Goal: Transaction & Acquisition: Purchase product/service

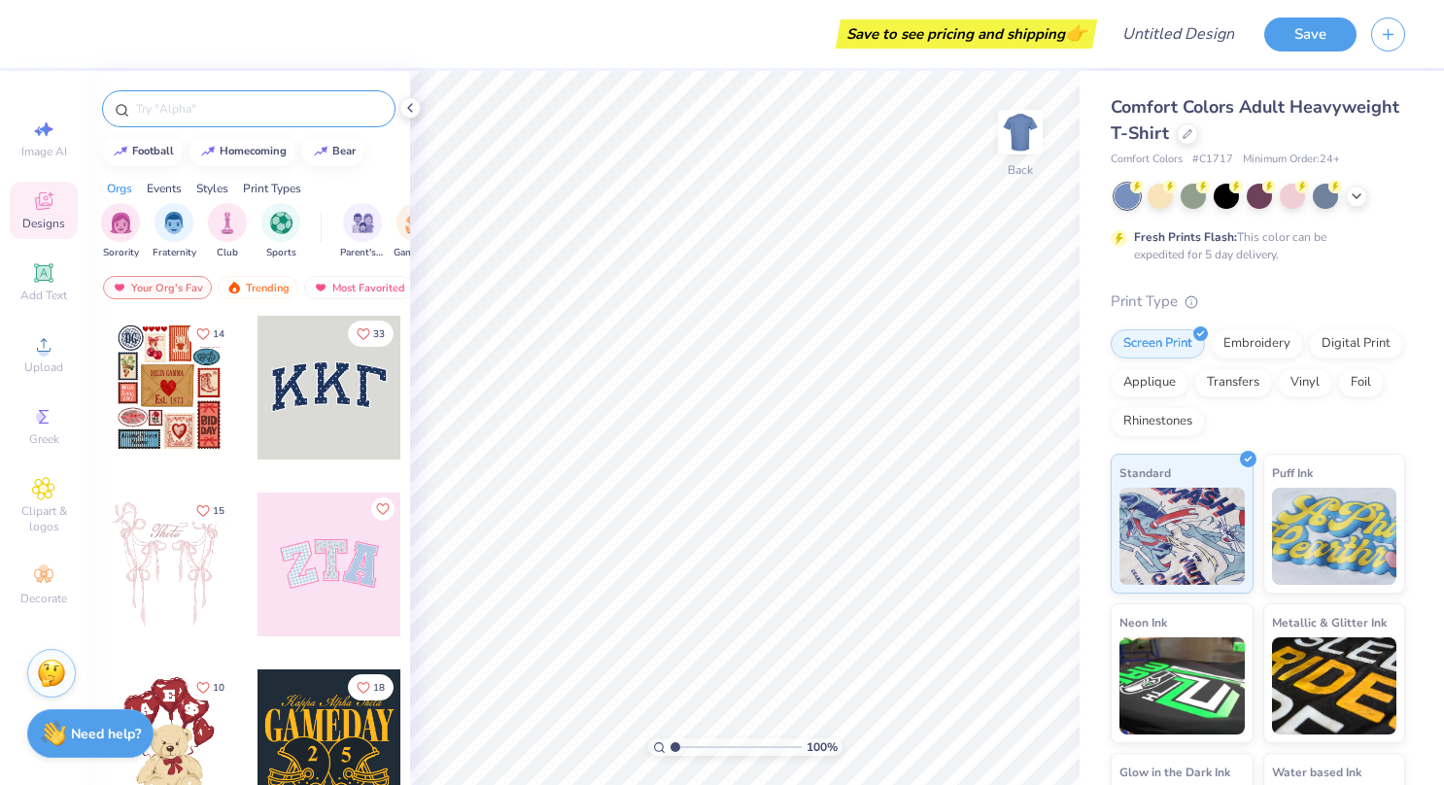
click at [240, 116] on input "text" at bounding box center [258, 108] width 249 height 19
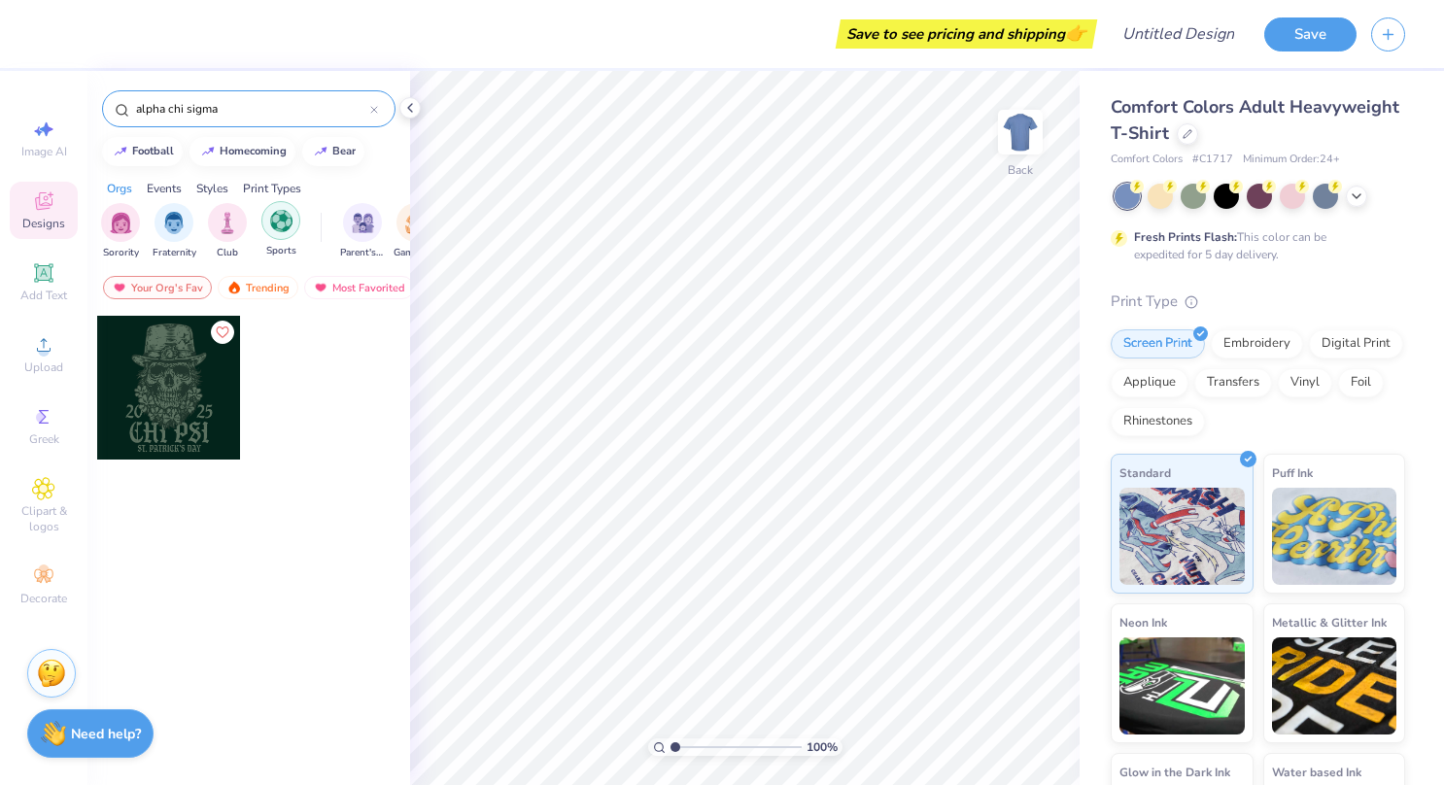
type input "alpha chi sigma"
click at [272, 228] on img "filter for Sports" at bounding box center [281, 221] width 22 height 22
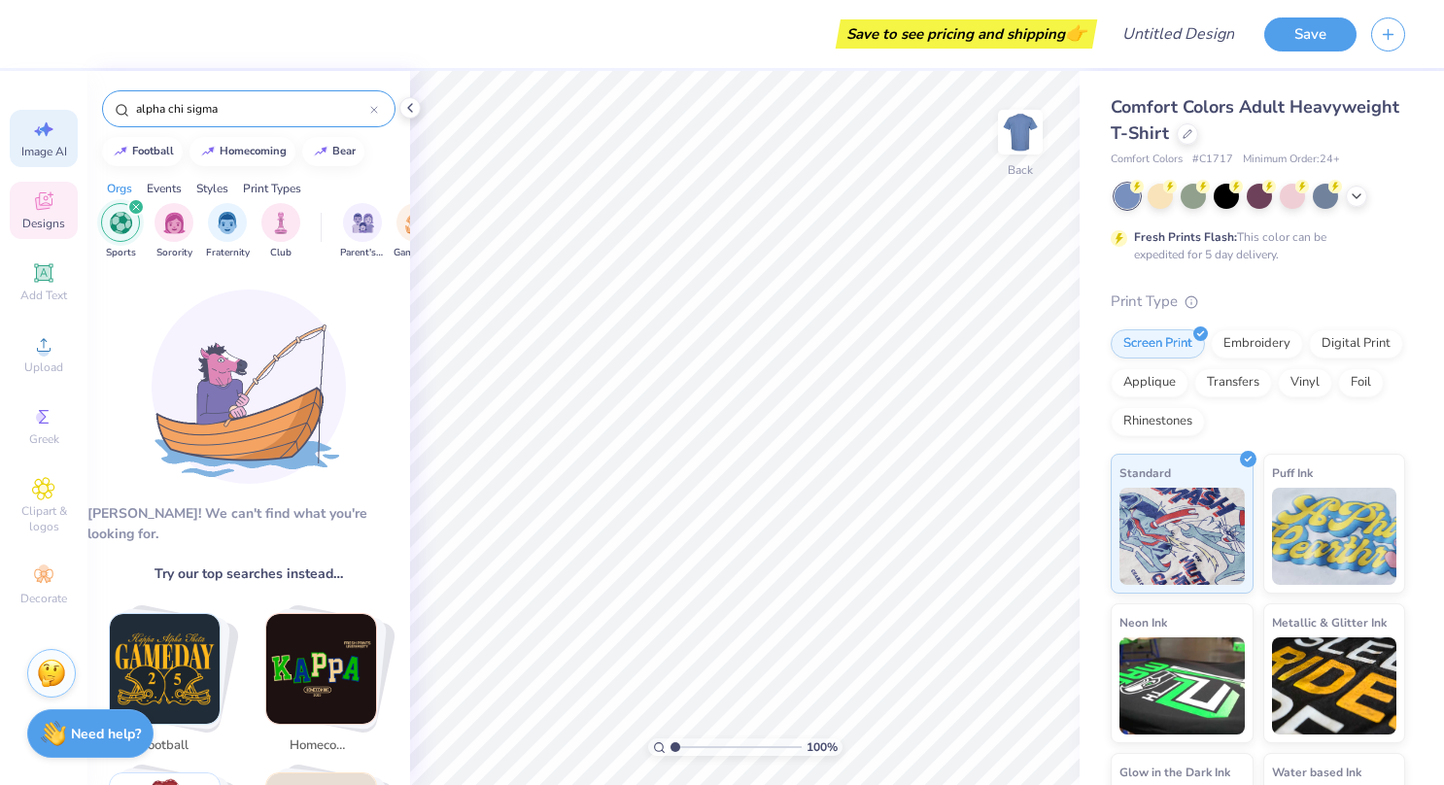
drag, startPoint x: 245, startPoint y: 107, endPoint x: 31, endPoint y: 134, distance: 215.5
click at [31, 134] on div "Save to see pricing and shipping 👉 Design Title Save Image AI Designs Add Text …" at bounding box center [722, 392] width 1444 height 785
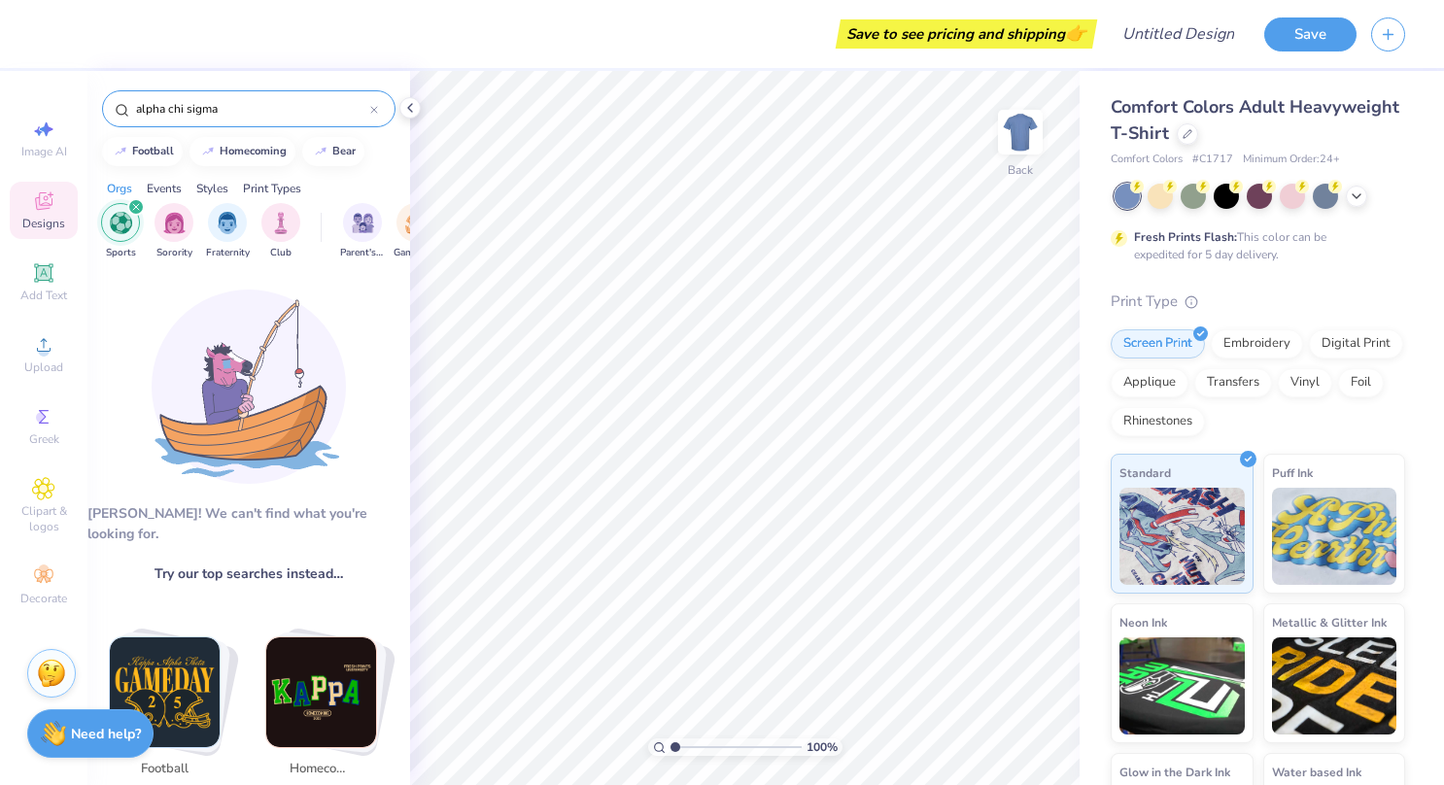
click at [381, 102] on div "alpha chi sigma" at bounding box center [248, 108] width 293 height 37
click at [372, 120] on div "alpha chi sigma" at bounding box center [248, 108] width 293 height 37
click at [373, 113] on div at bounding box center [374, 108] width 8 height 17
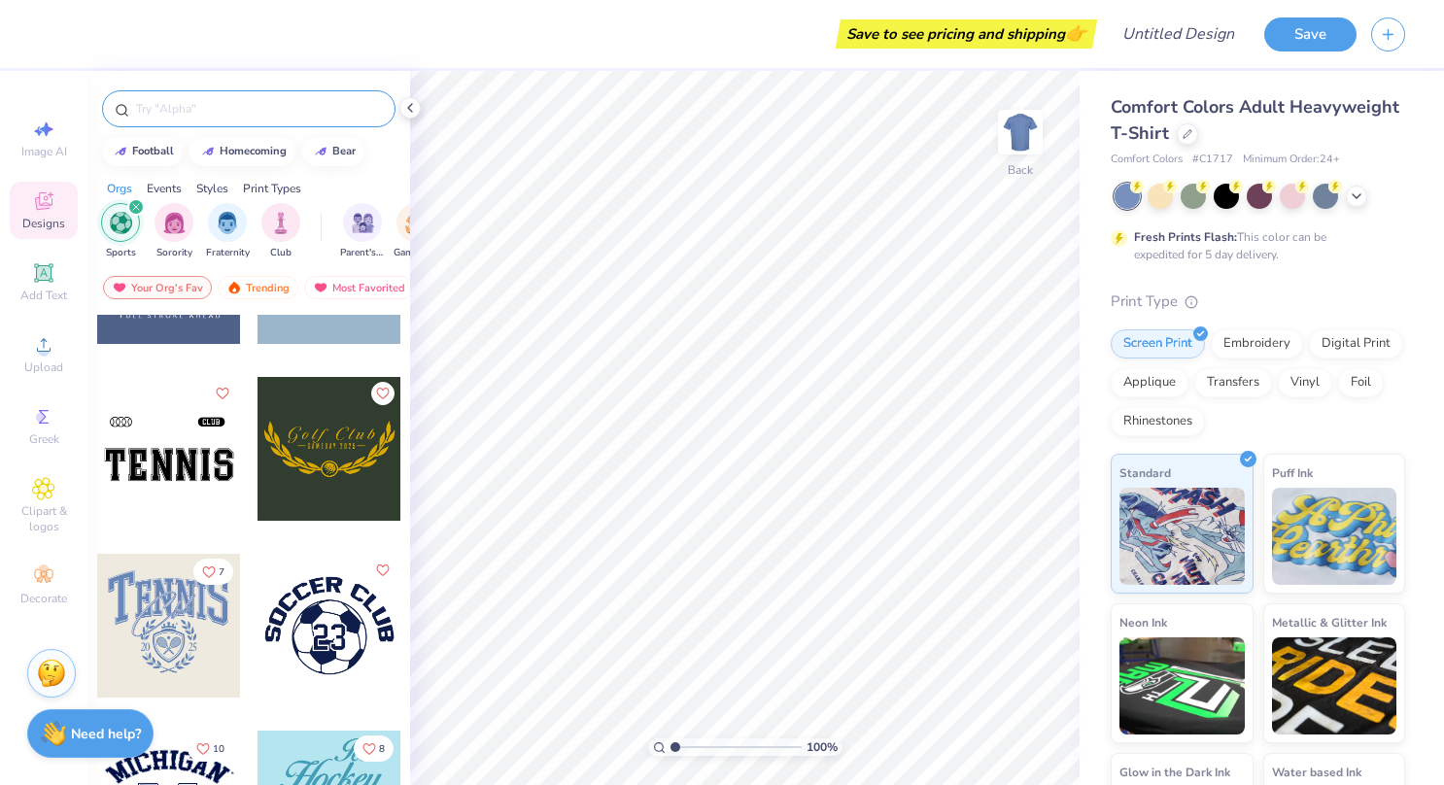
scroll to position [845, 0]
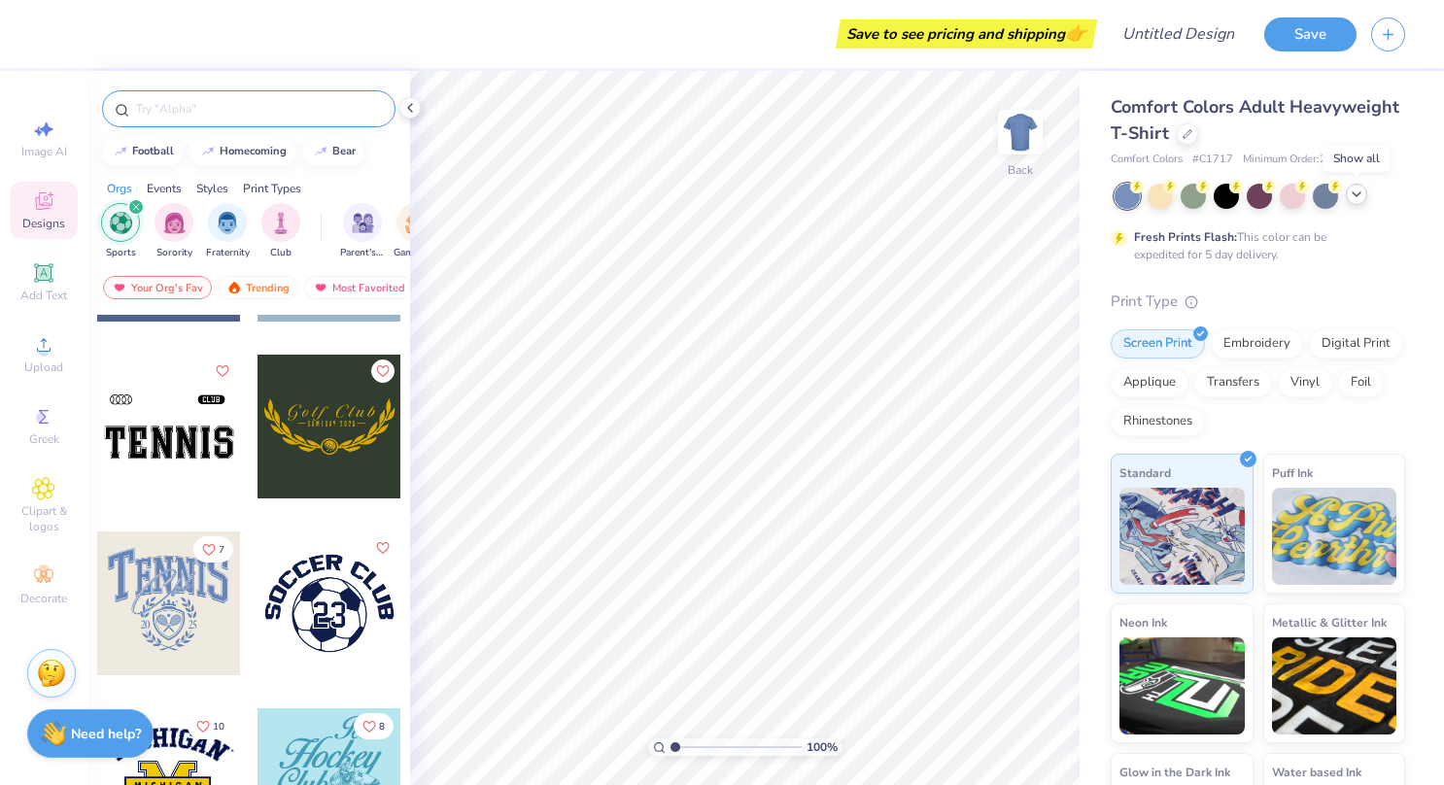
click at [1356, 190] on icon at bounding box center [1357, 195] width 16 height 16
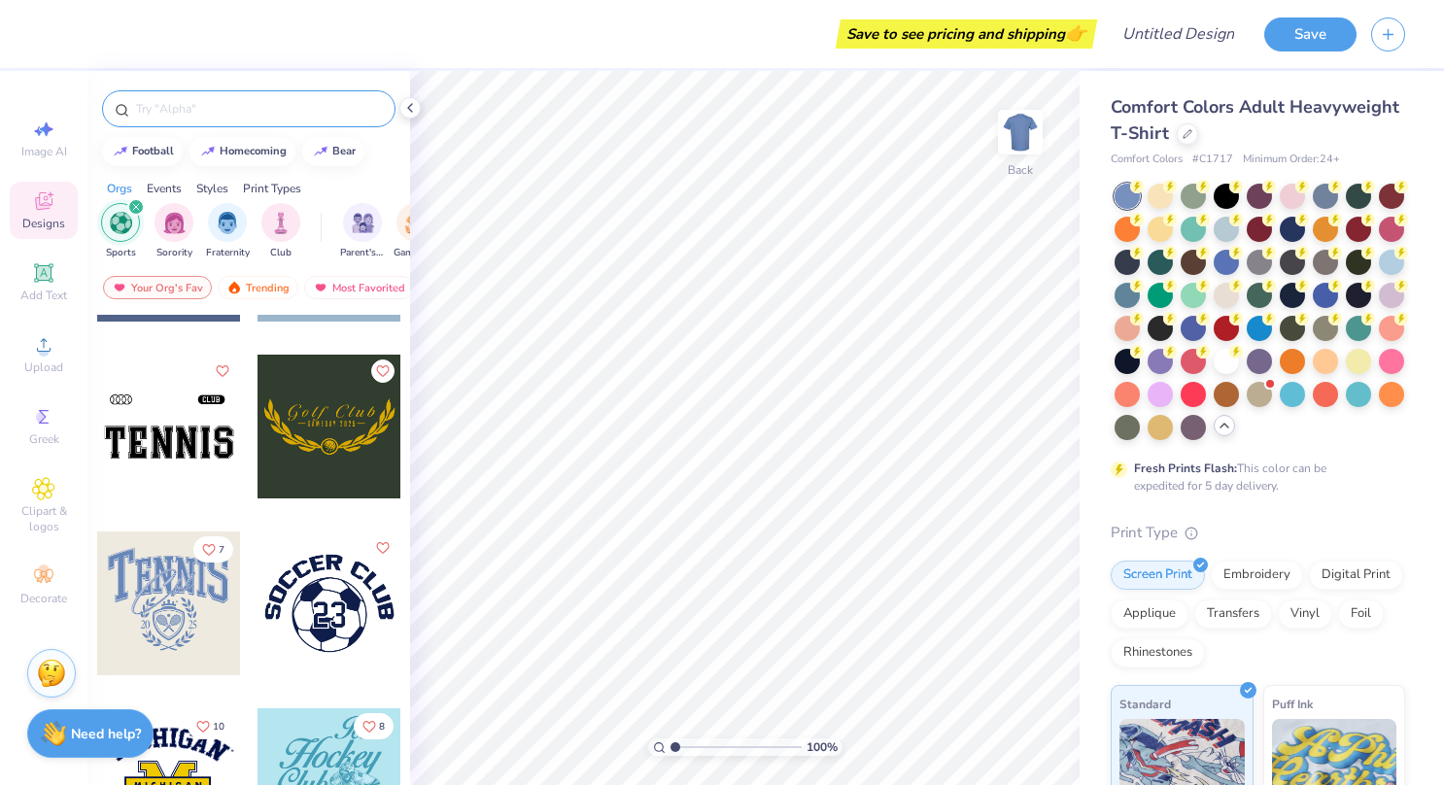
scroll to position [371, 0]
